Goal: Check status: Check status

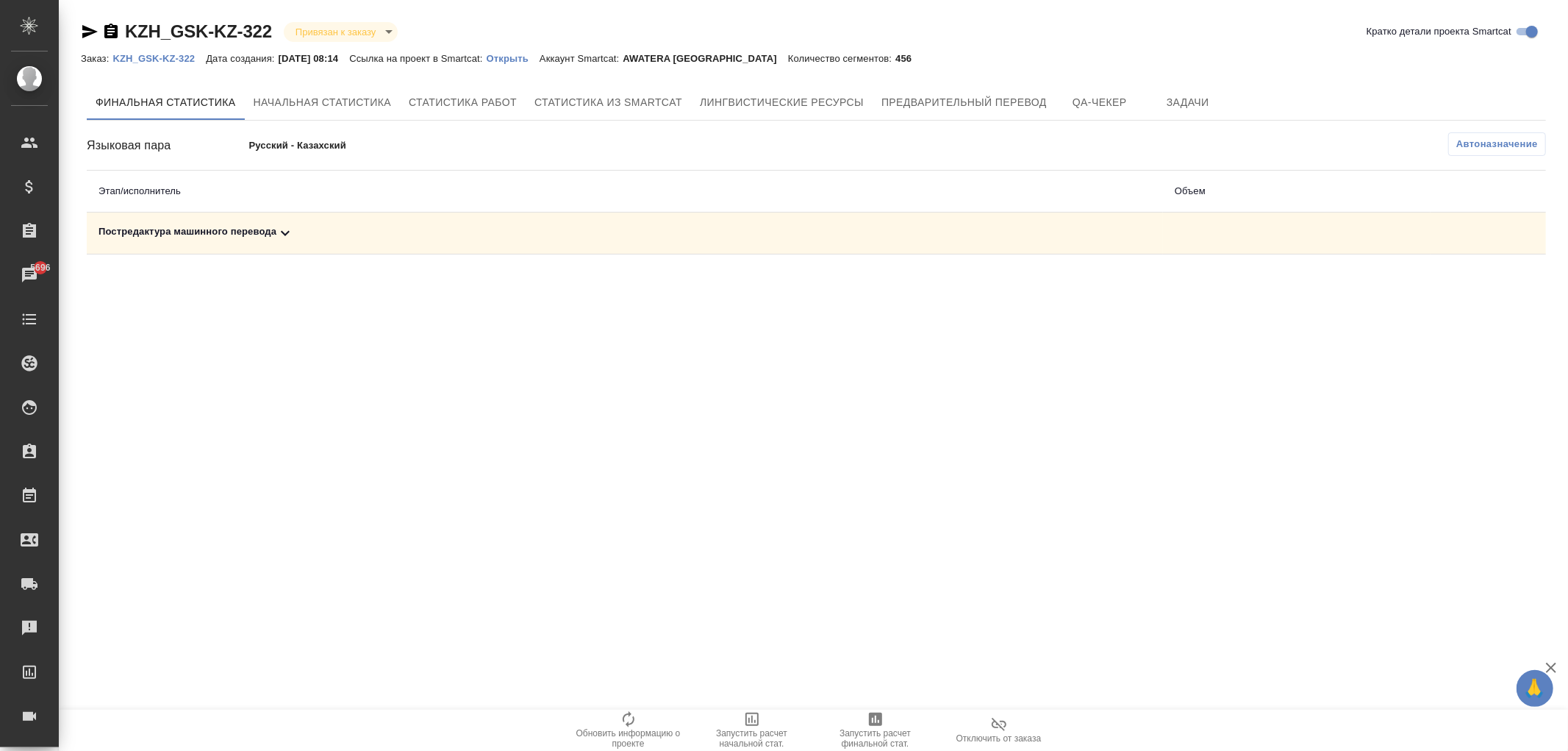
click at [261, 232] on div "Постредактура машинного перевода" at bounding box center [624, 233] width 1053 height 17
click at [1442, 283] on icon "button" at bounding box center [1445, 283] width 17 height 17
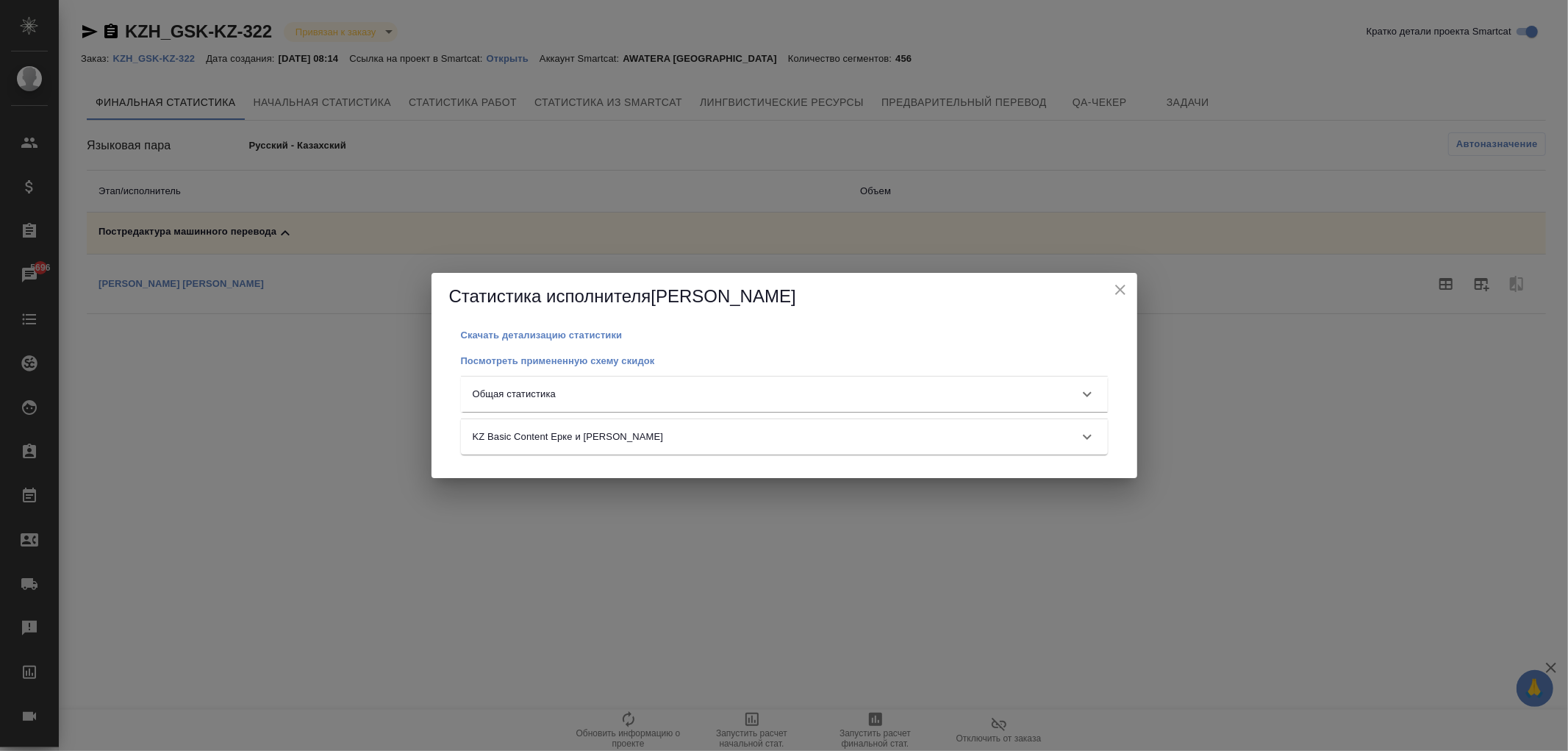
click at [642, 385] on div "Общая статистика" at bounding box center [784, 394] width 647 height 36
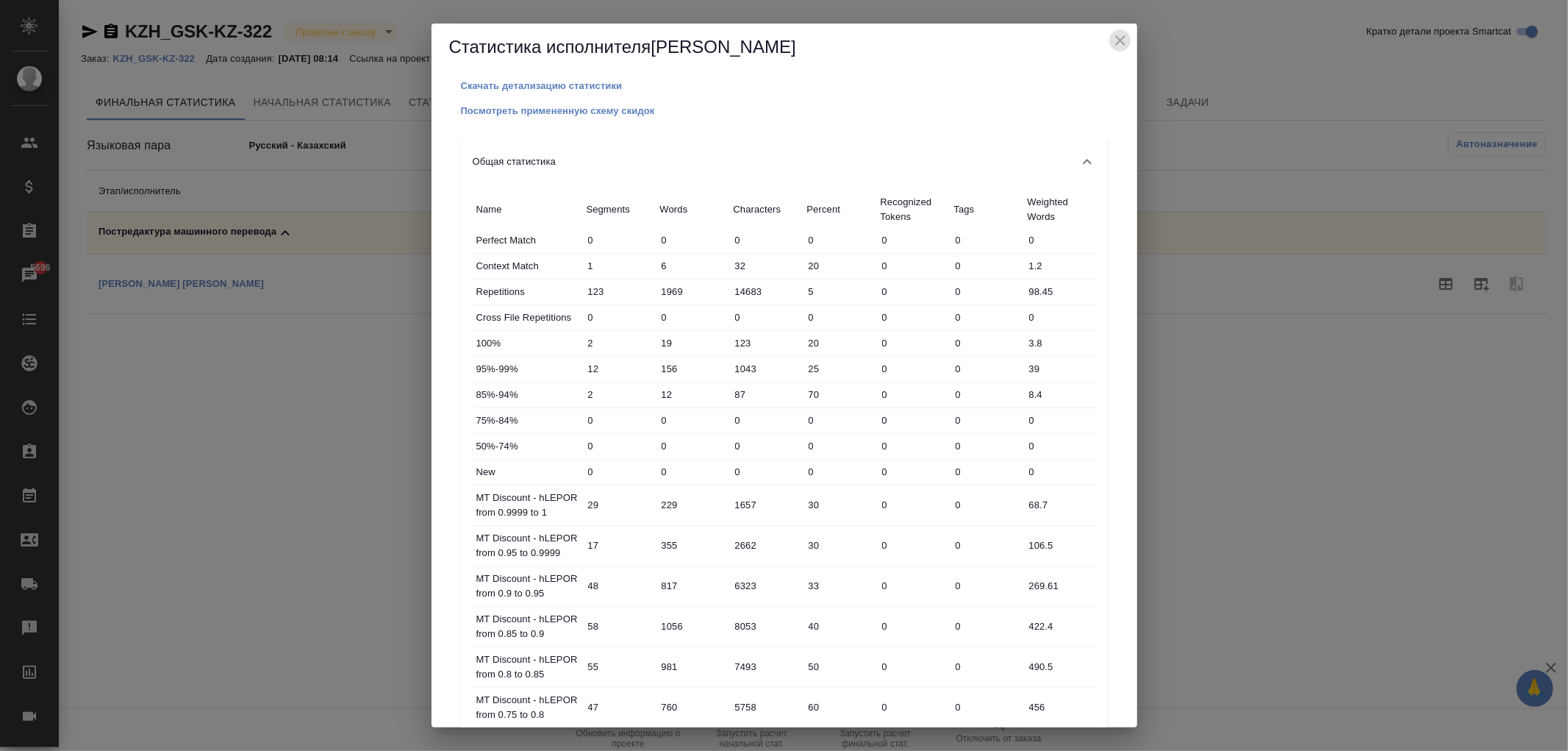
click at [1116, 35] on icon "close" at bounding box center [1120, 40] width 17 height 17
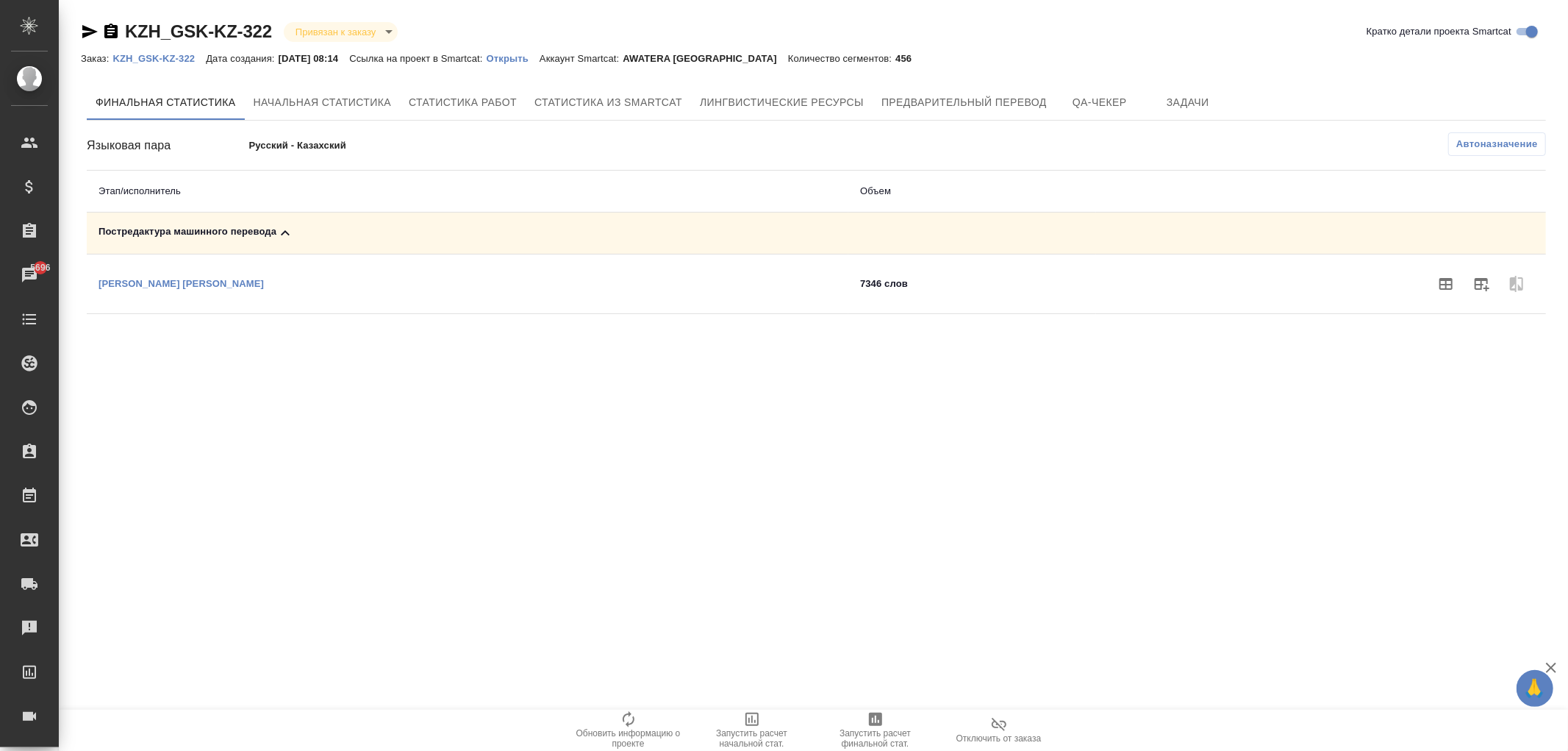
click at [523, 59] on p "Открыть" at bounding box center [513, 58] width 53 height 11
click at [1437, 280] on icon "button" at bounding box center [1445, 283] width 17 height 17
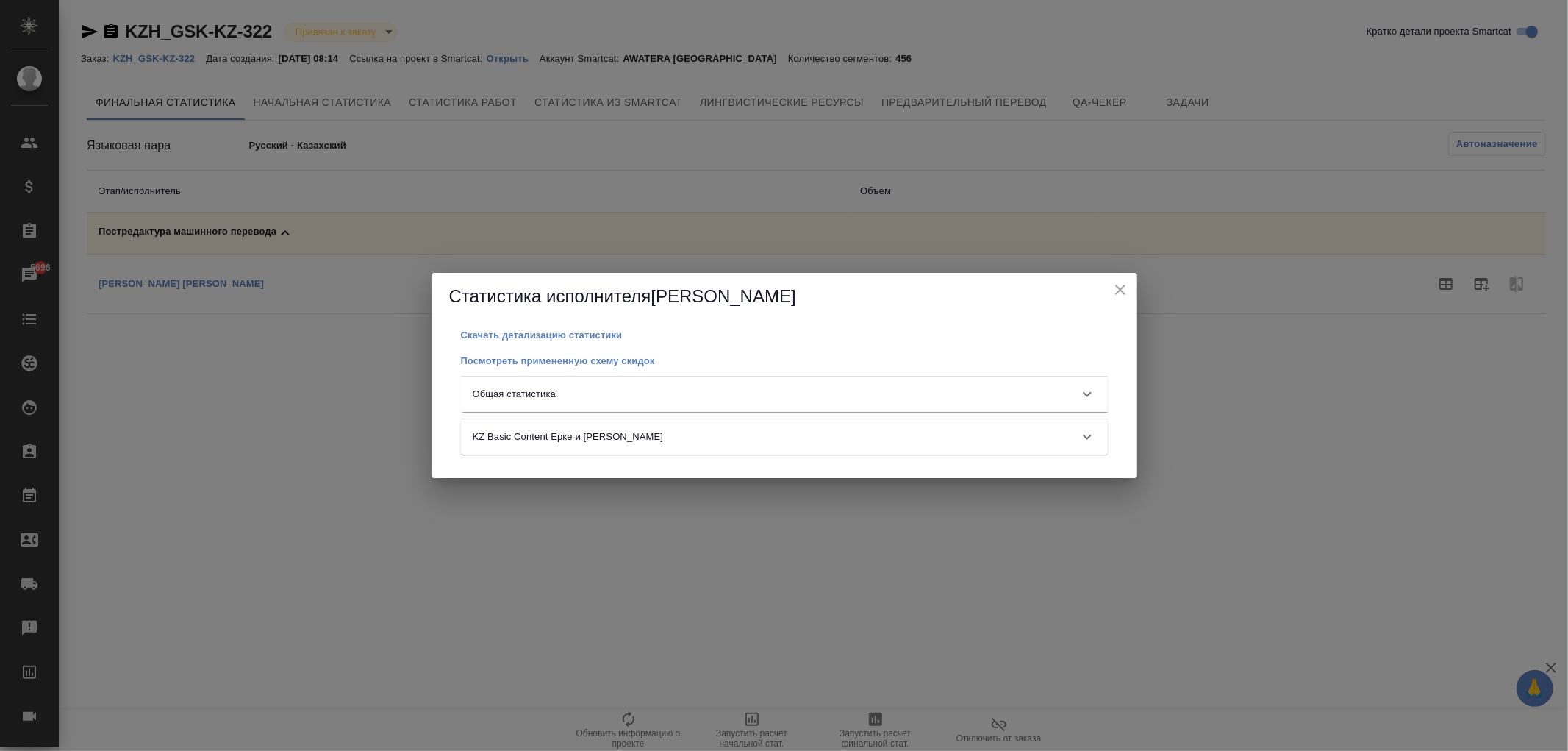
click at [770, 396] on div "Общая статистика" at bounding box center [770, 394] width 597 height 15
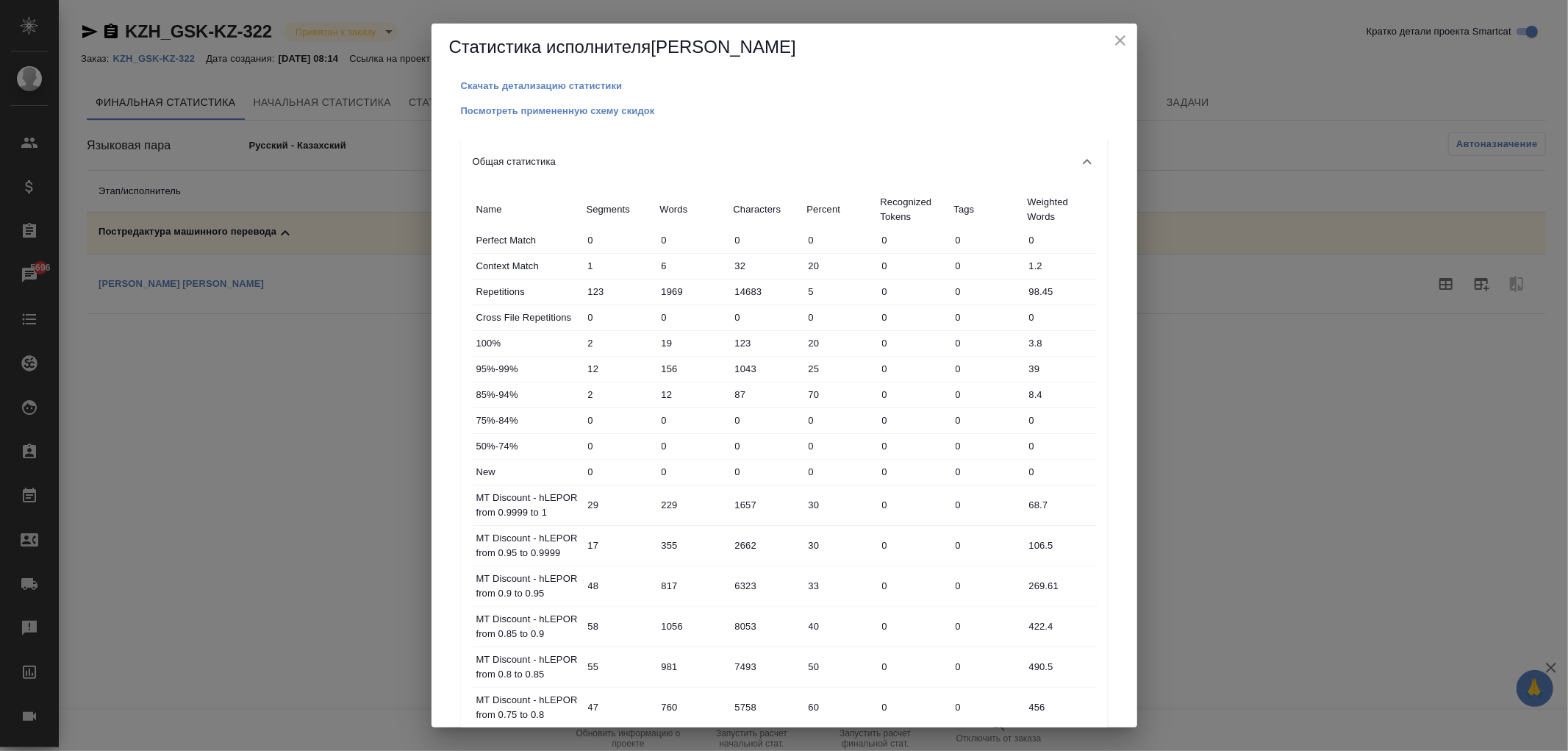
click at [1135, 49] on div "Статистика исполнителя [PERSON_NAME]" at bounding box center [784, 46] width 706 height 47
click at [1120, 39] on icon "close" at bounding box center [1120, 40] width 10 height 10
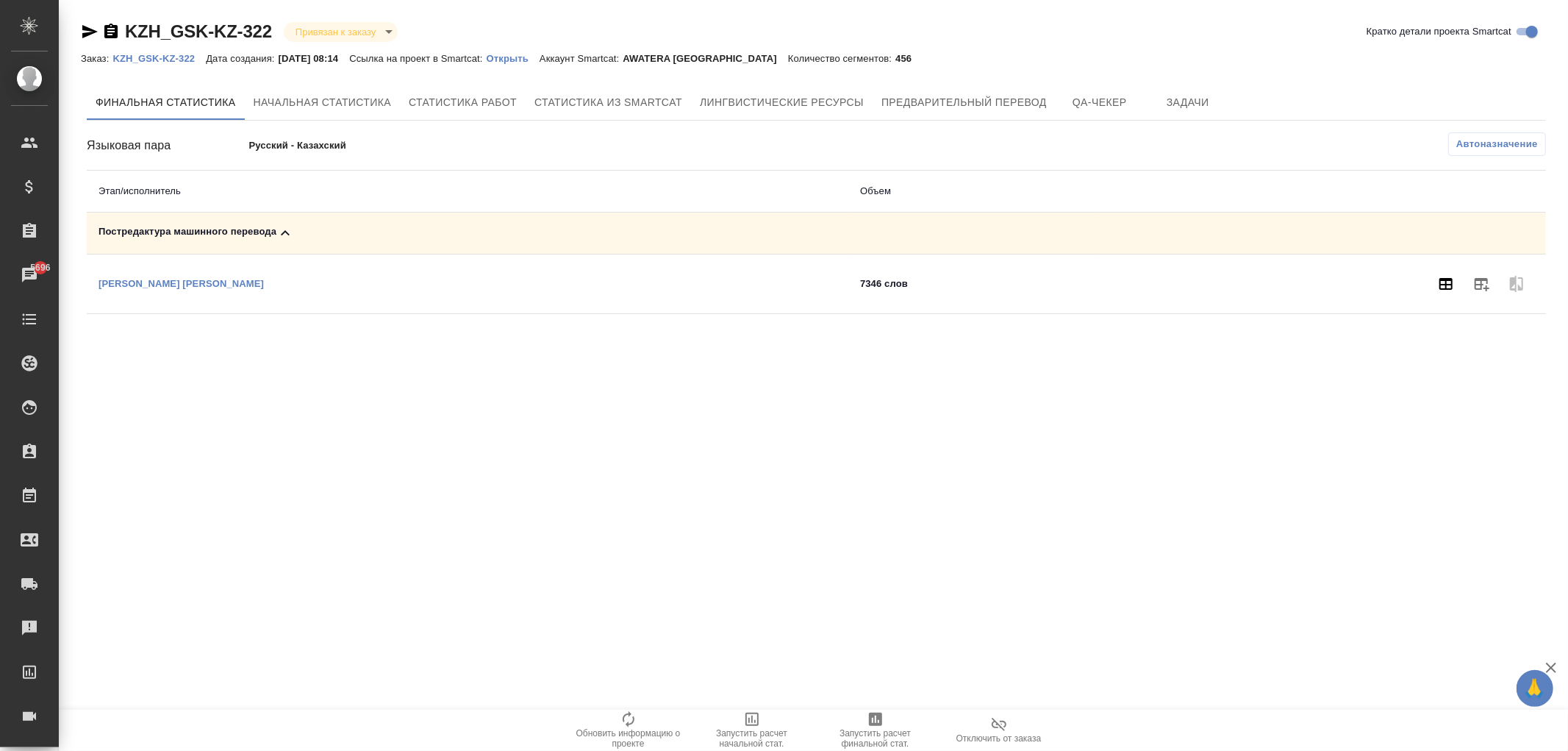
click at [1443, 292] on icon "button" at bounding box center [1445, 283] width 17 height 17
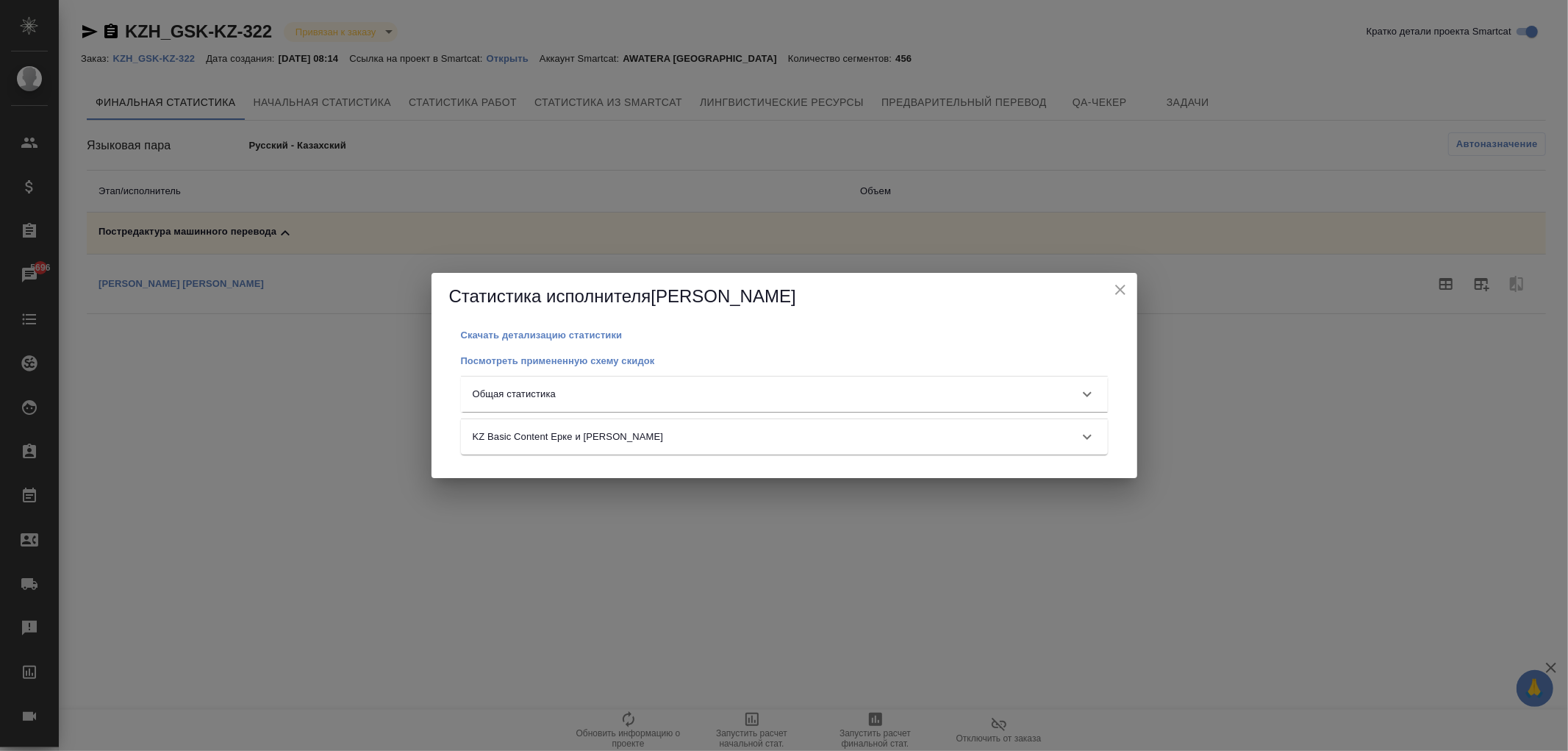
click at [733, 406] on div "Общая статистика" at bounding box center [784, 394] width 647 height 36
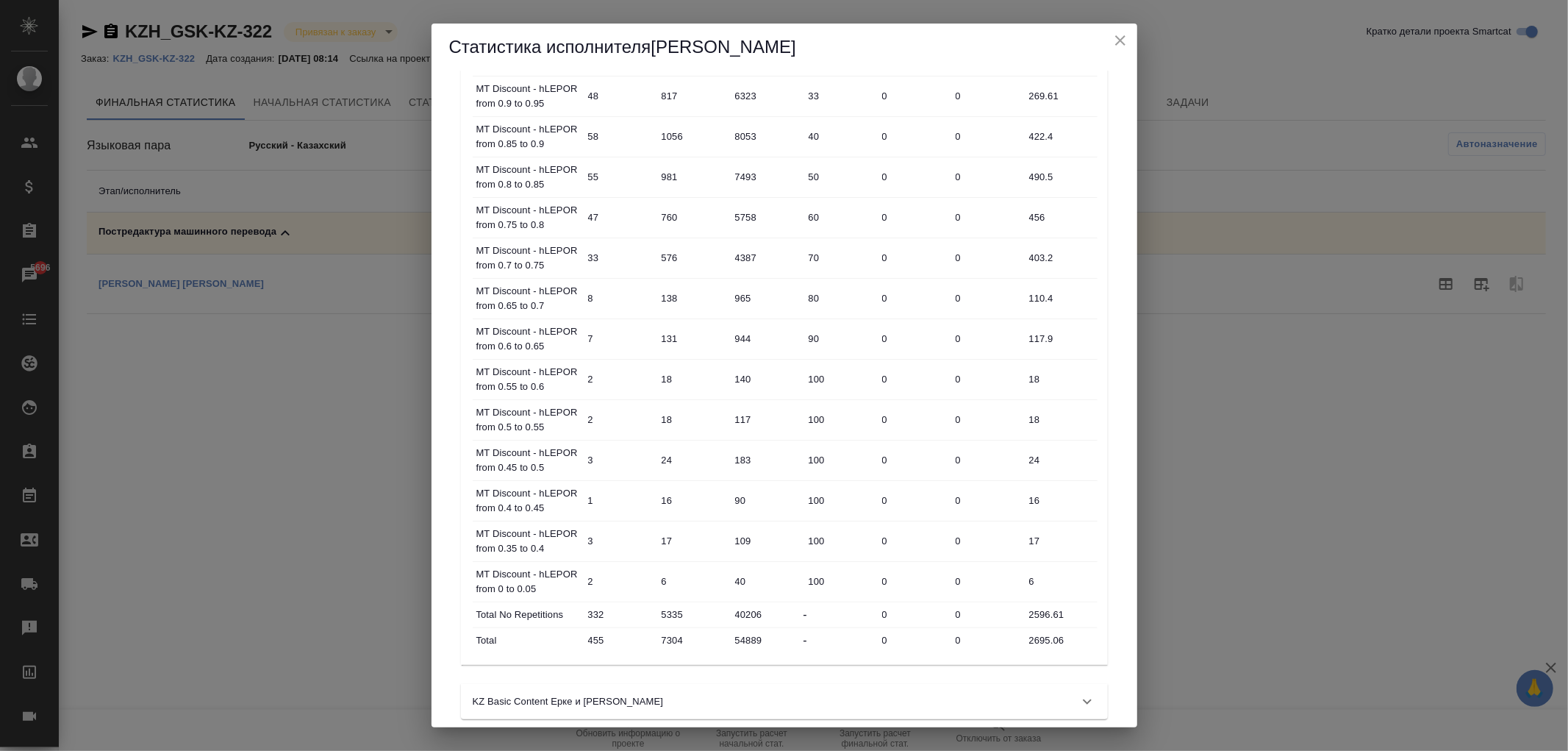
scroll to position [245, 0]
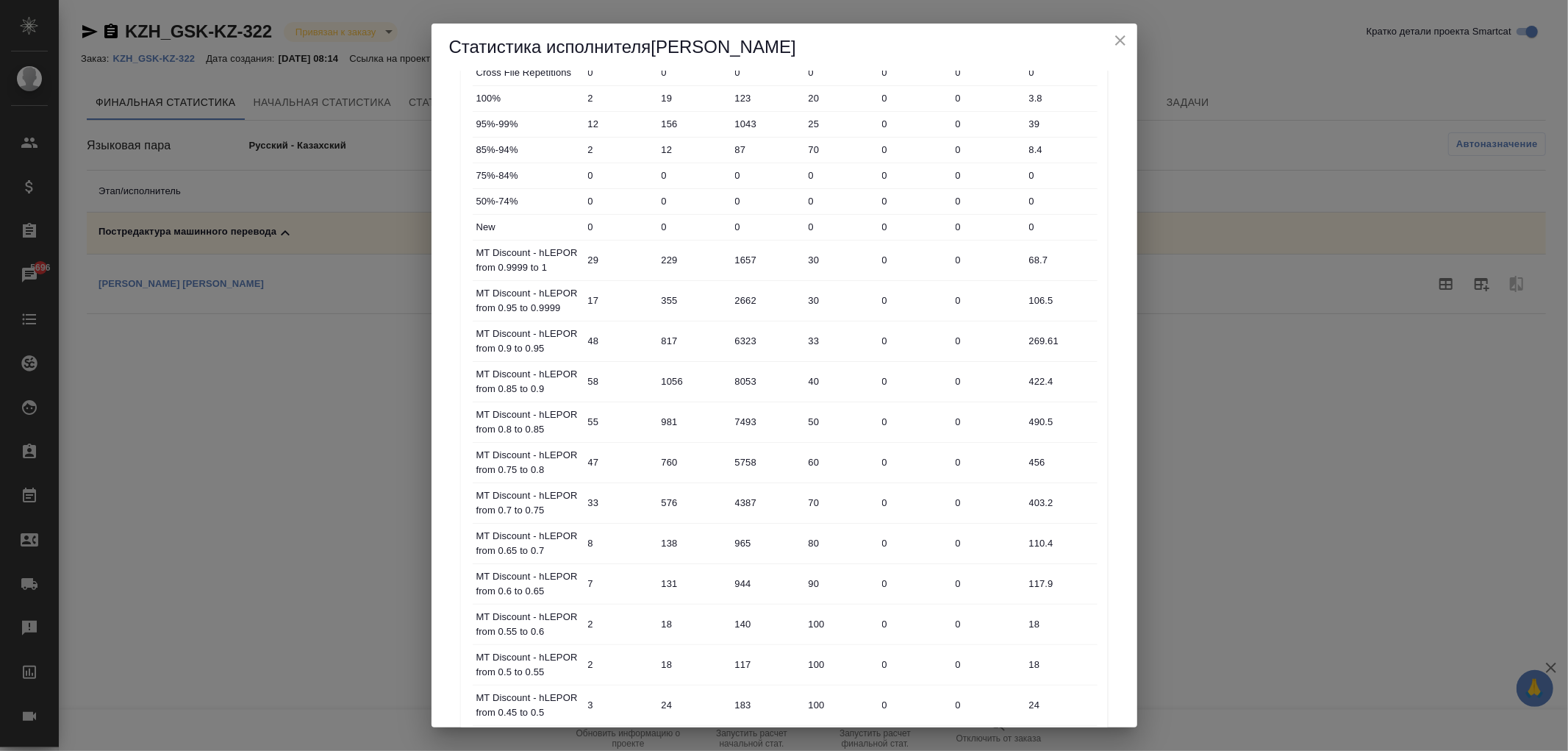
click at [1121, 42] on icon "close" at bounding box center [1120, 40] width 10 height 10
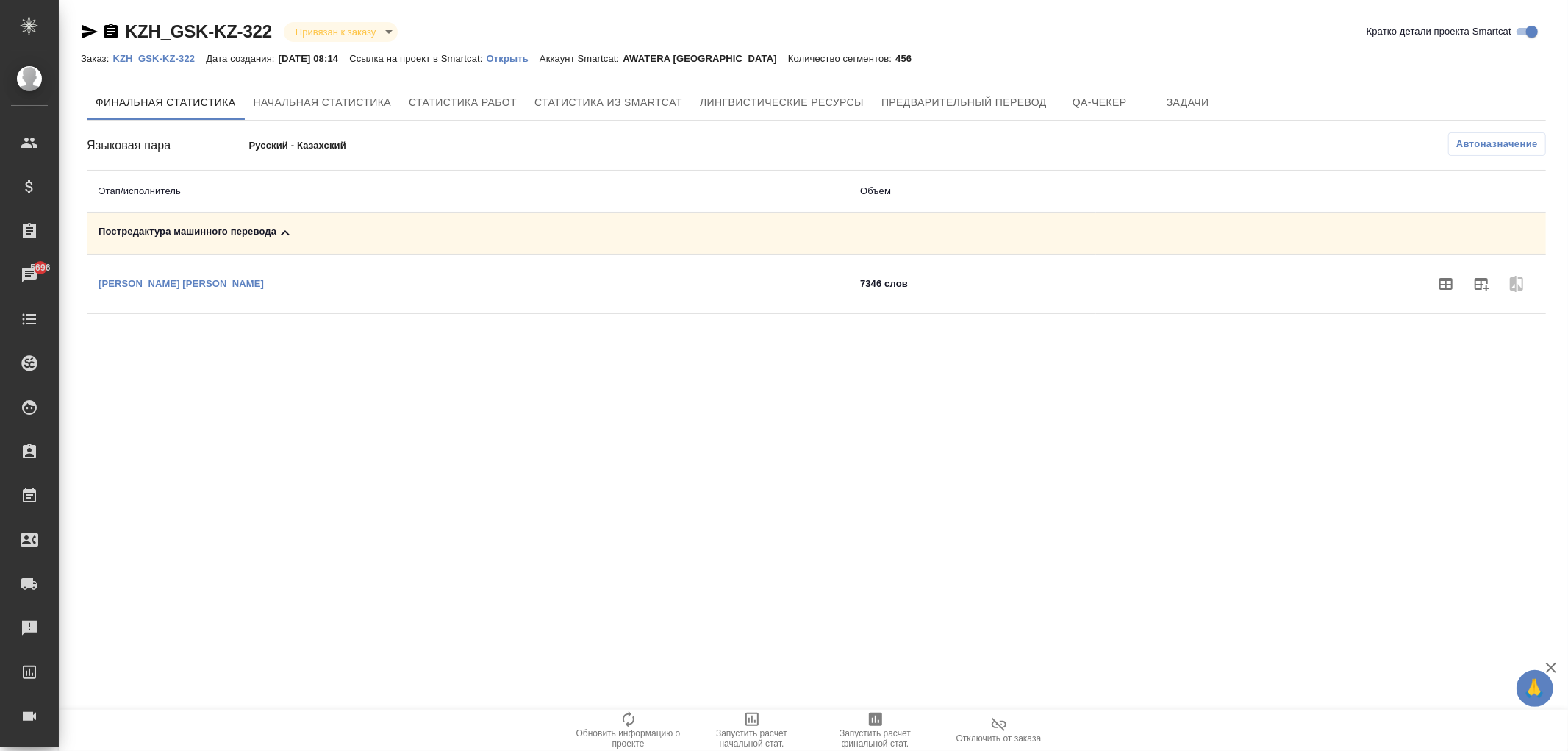
click at [531, 53] on p "Открыть" at bounding box center [513, 58] width 53 height 11
click at [1434, 287] on button "button" at bounding box center [1446, 283] width 36 height 36
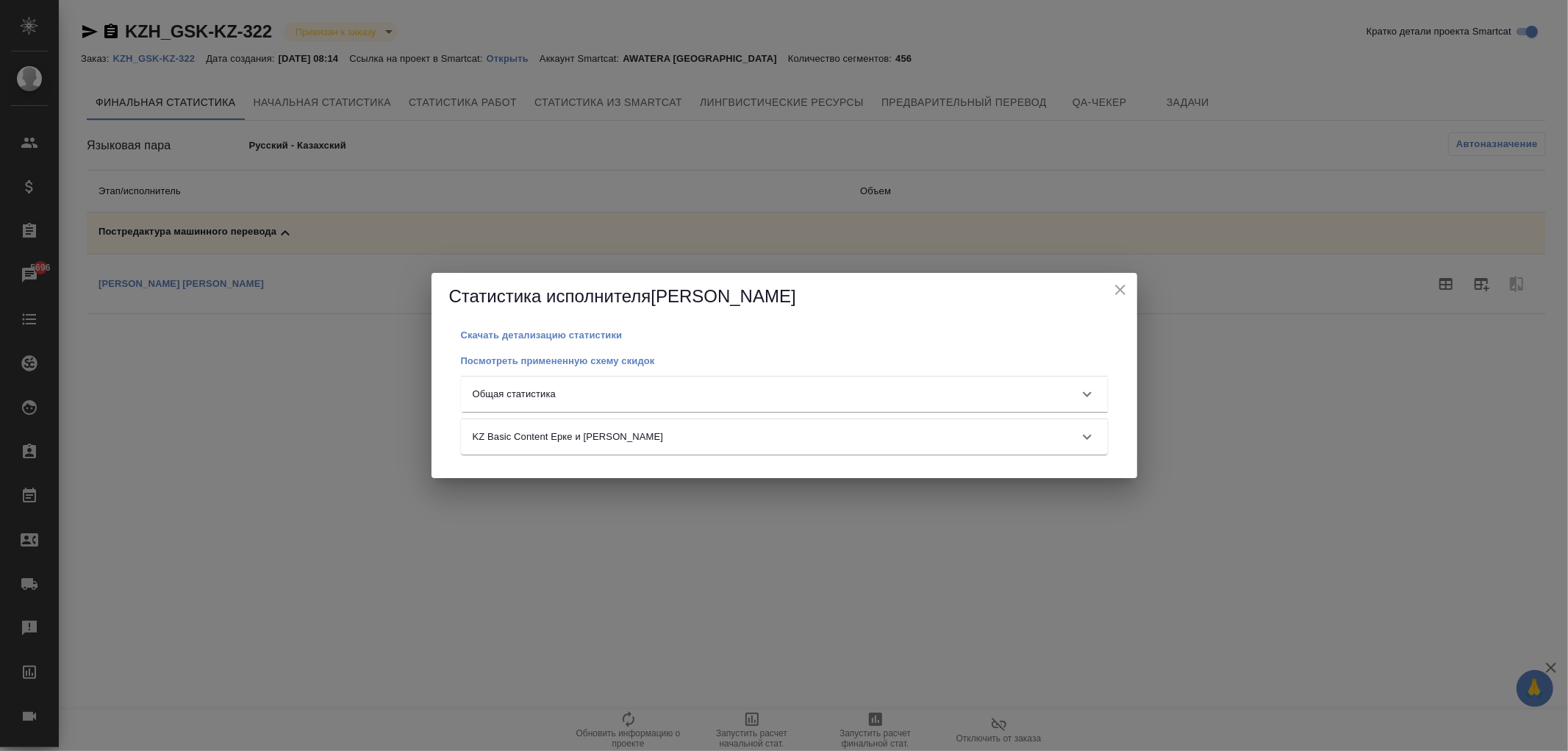
click at [656, 398] on div "Общая статистика" at bounding box center [770, 394] width 597 height 15
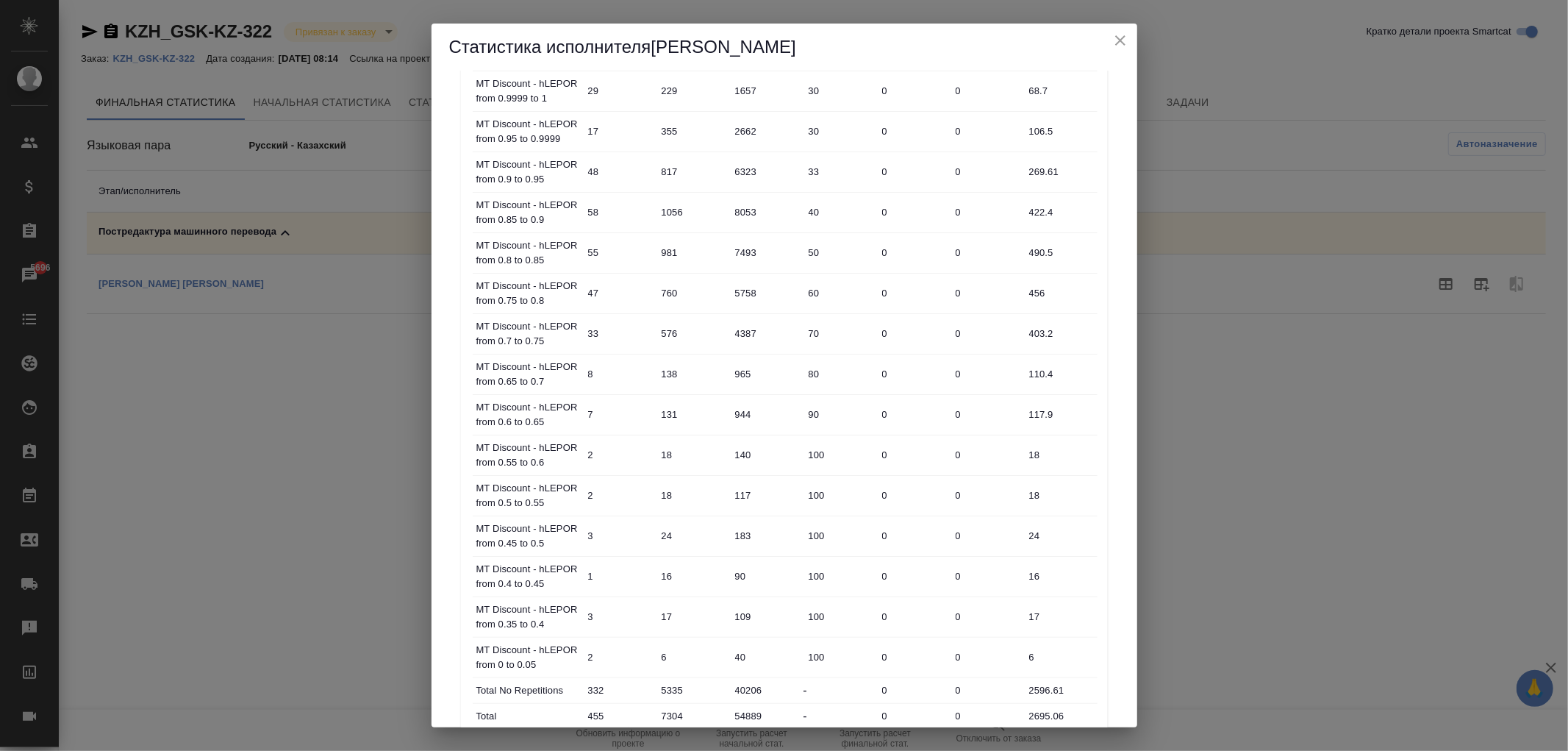
scroll to position [506, 0]
